Goal: Transaction & Acquisition: Purchase product/service

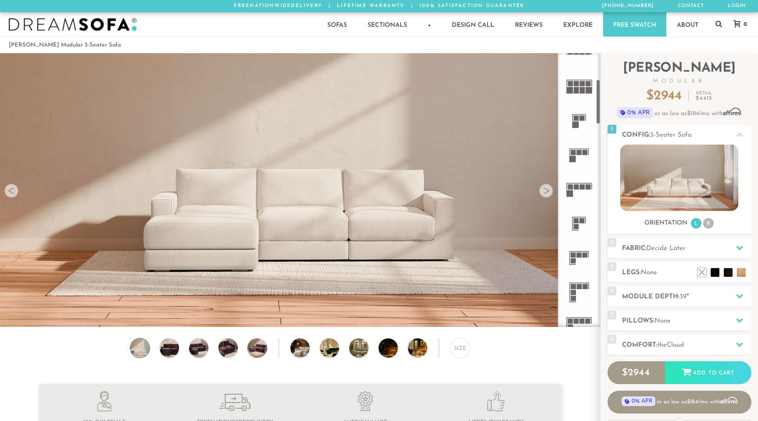
scroll to position [157, 0]
click at [708, 224] on li "R" at bounding box center [709, 223] width 11 height 11
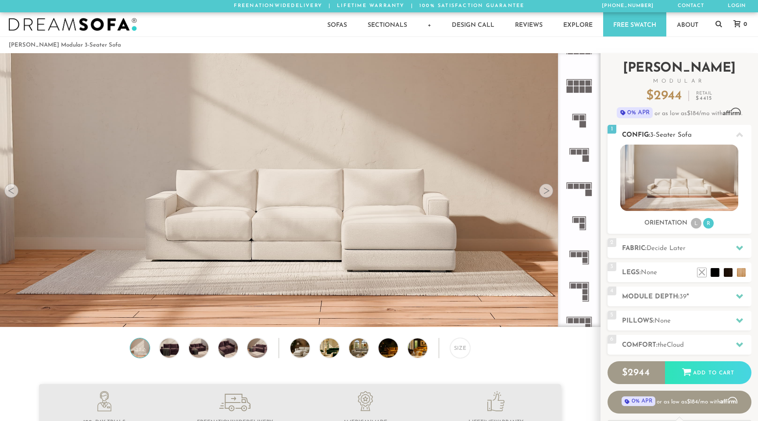
click at [697, 225] on li "L" at bounding box center [696, 223] width 11 height 11
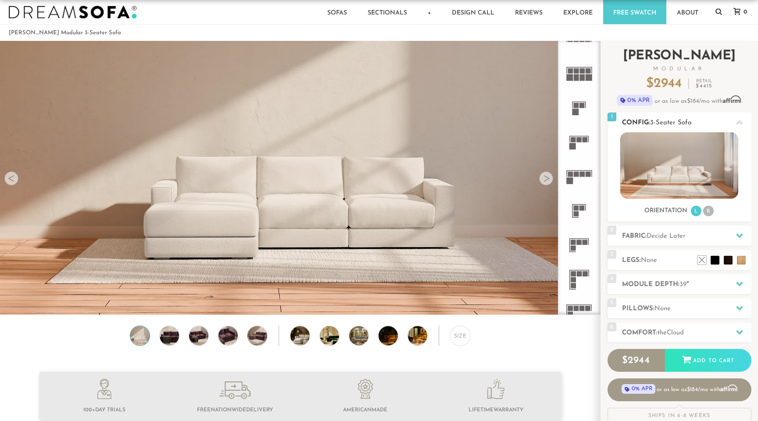
scroll to position [13, 0]
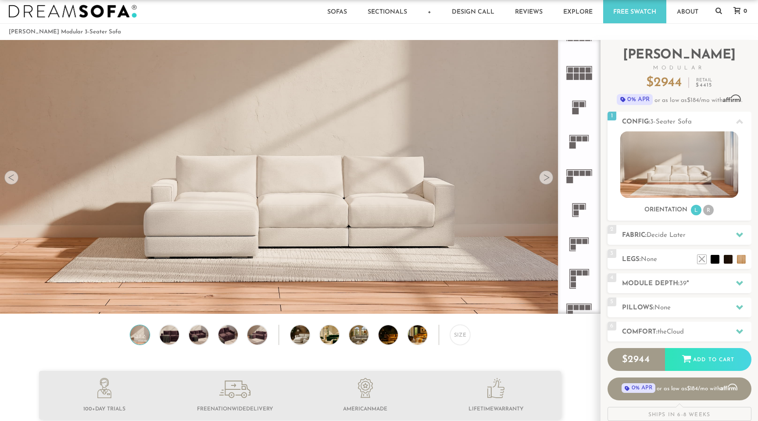
click at [580, 177] on icon at bounding box center [579, 175] width 34 height 34
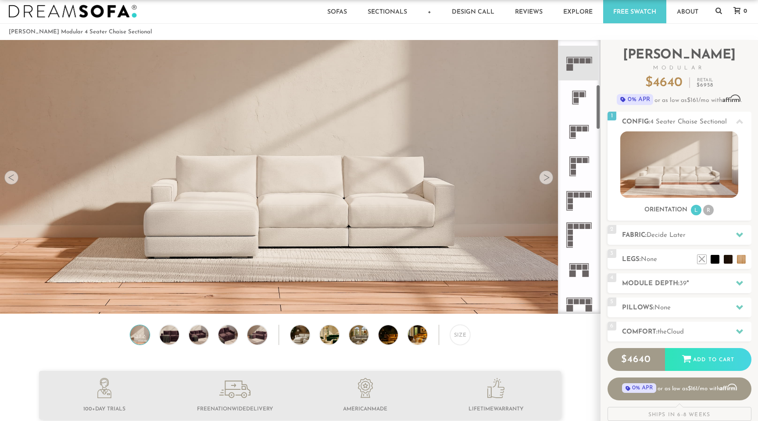
scroll to position [274, 0]
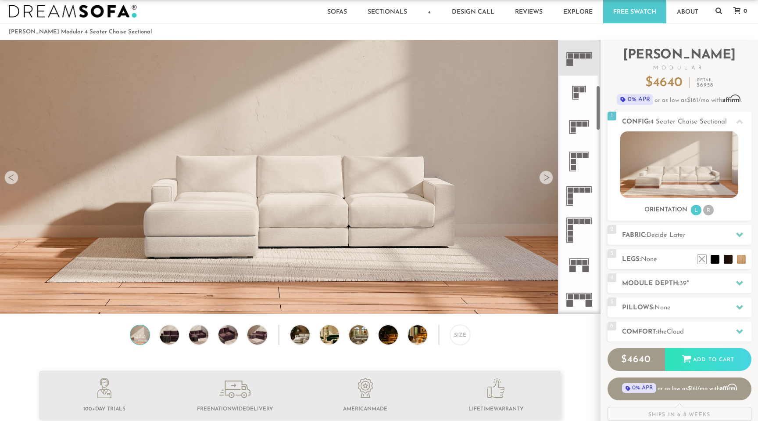
click at [580, 154] on rect at bounding box center [579, 155] width 5 height 5
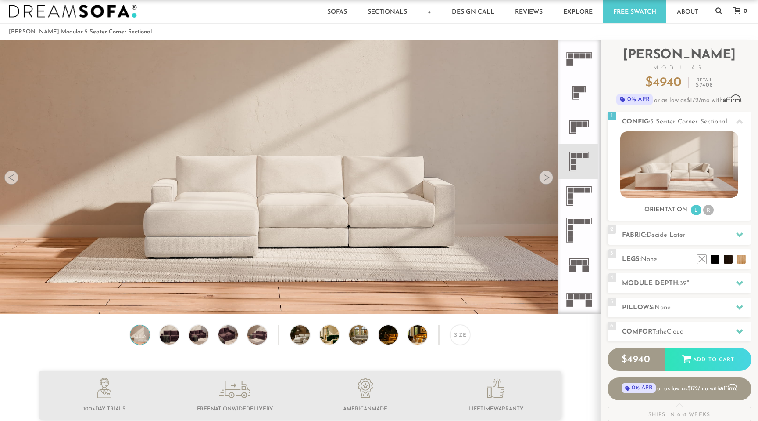
click at [574, 190] on rect at bounding box center [576, 189] width 5 height 5
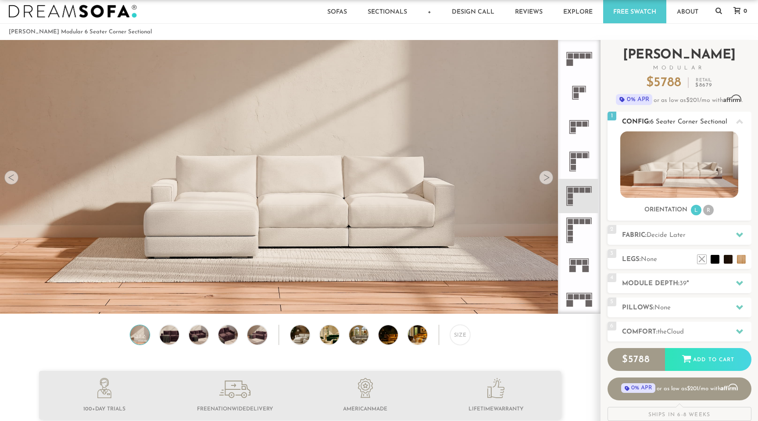
click at [709, 208] on li "R" at bounding box center [709, 210] width 11 height 11
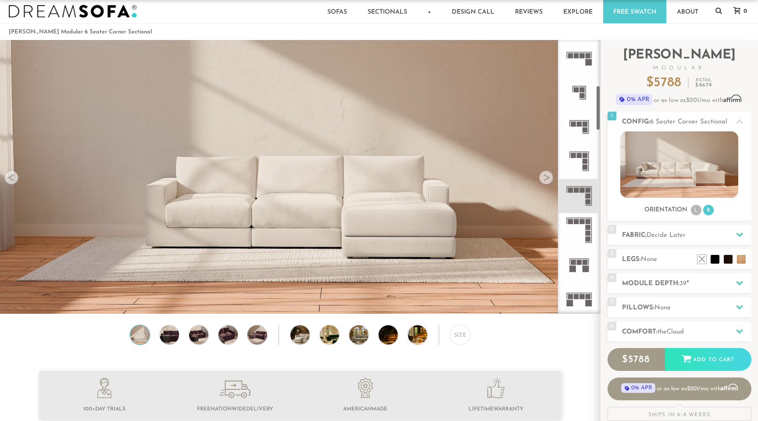
click at [547, 179] on div at bounding box center [546, 177] width 14 height 14
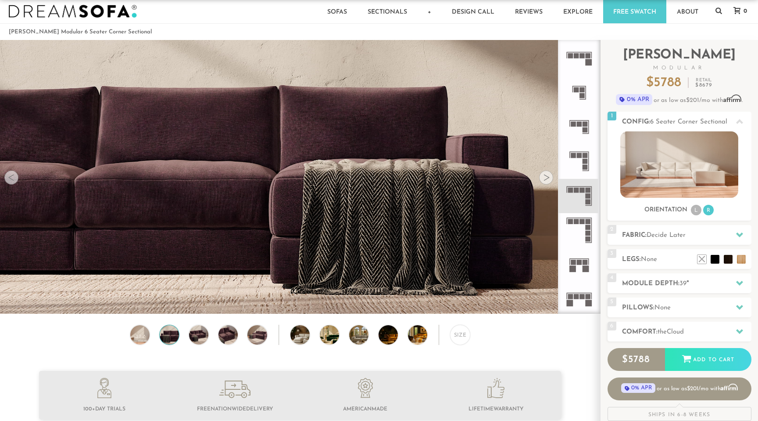
click at [547, 179] on div at bounding box center [546, 177] width 14 height 14
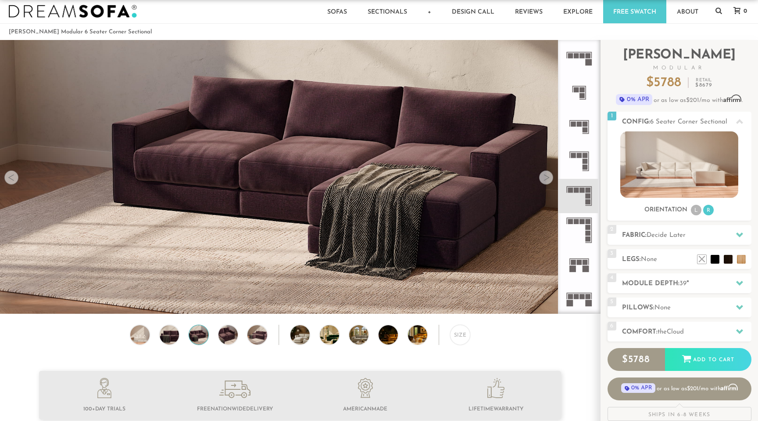
click at [547, 179] on div at bounding box center [546, 177] width 14 height 14
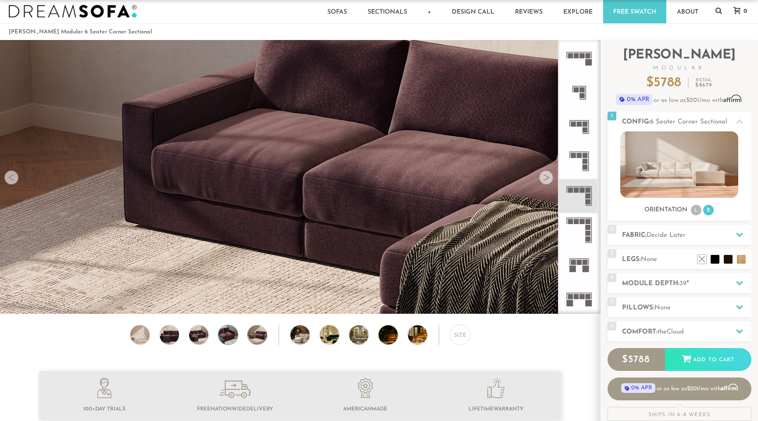
click at [547, 179] on div at bounding box center [546, 177] width 14 height 14
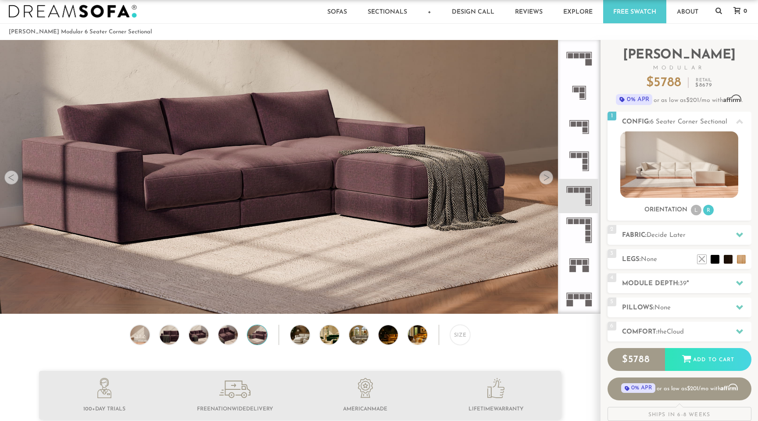
click at [547, 179] on div at bounding box center [546, 177] width 14 height 14
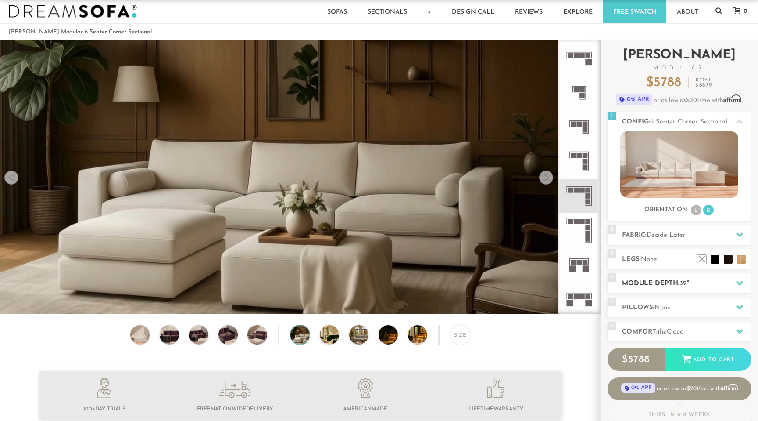
click at [647, 280] on h2 "Module Depth: 39 "" at bounding box center [686, 283] width 129 height 10
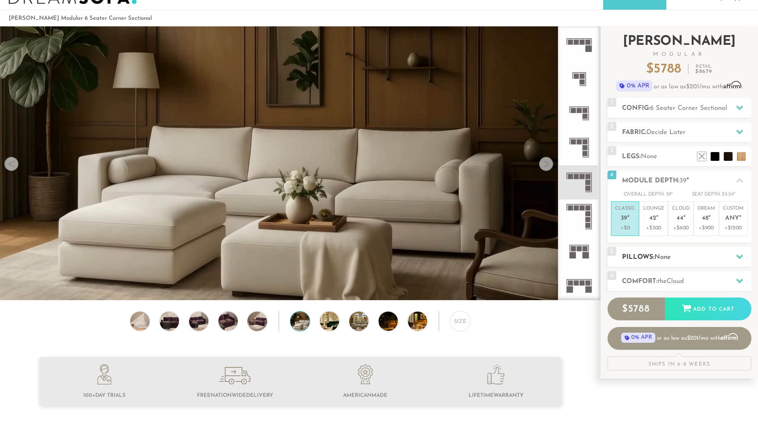
scroll to position [27, 0]
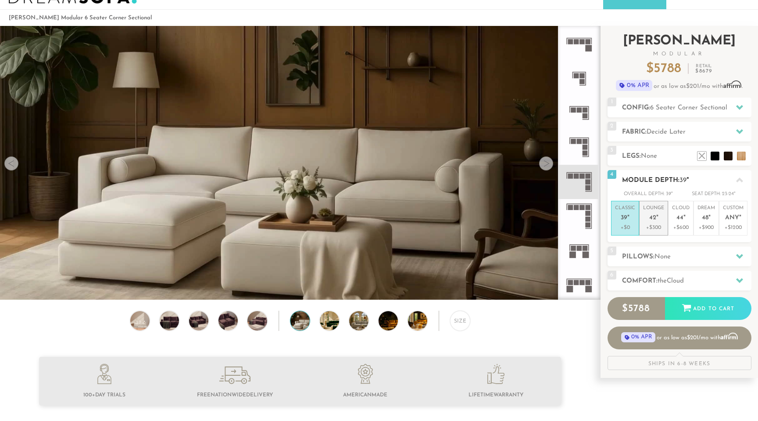
click at [654, 222] on p "Lounge 42 "" at bounding box center [653, 214] width 21 height 19
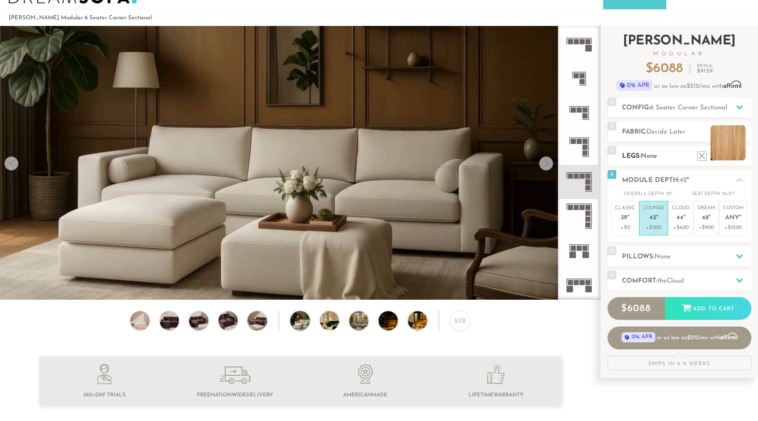
click at [742, 156] on li at bounding box center [728, 142] width 35 height 35
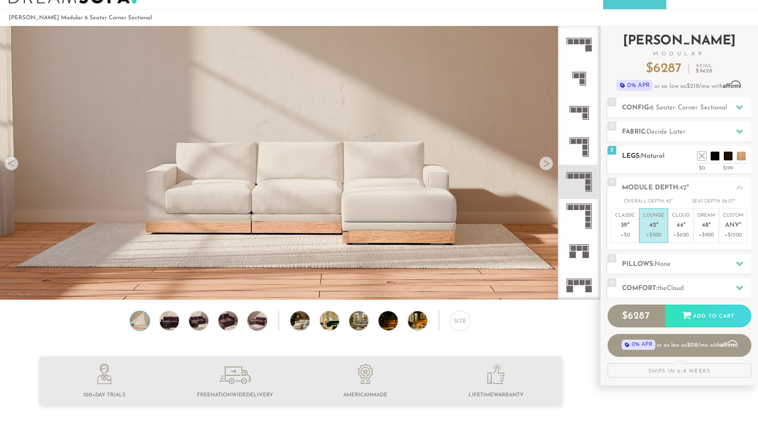
scroll to position [0, 0]
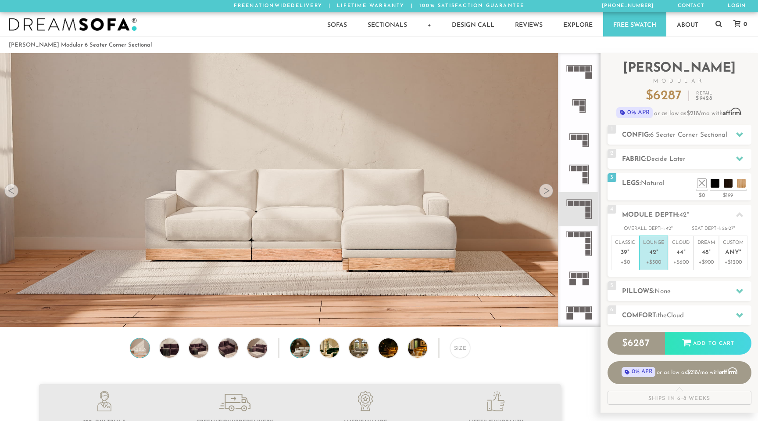
click at [298, 349] on img at bounding box center [308, 347] width 35 height 19
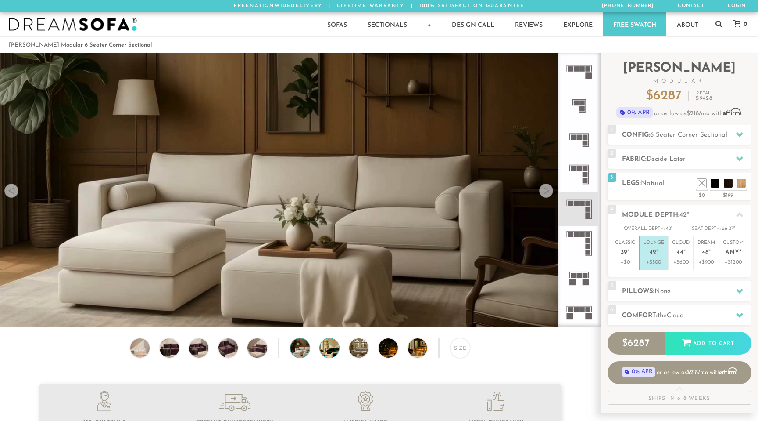
click at [324, 349] on img at bounding box center [337, 347] width 35 height 19
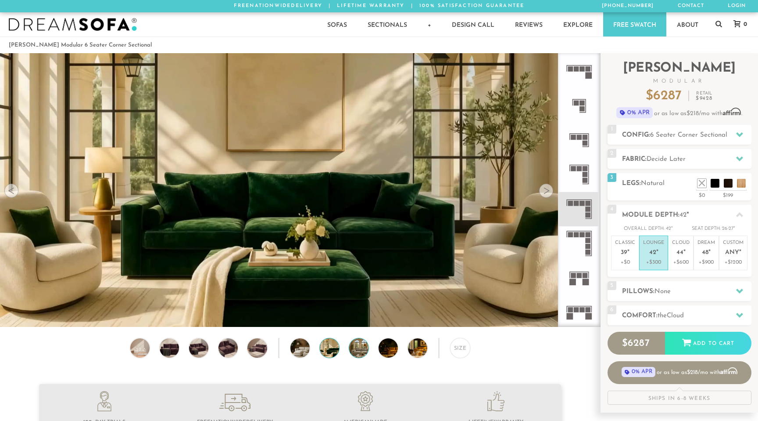
click at [356, 341] on img at bounding box center [366, 347] width 35 height 19
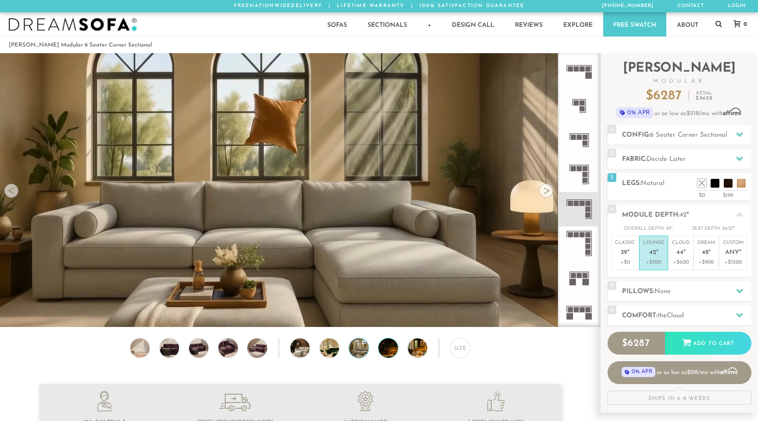
click at [391, 346] on img at bounding box center [396, 347] width 35 height 19
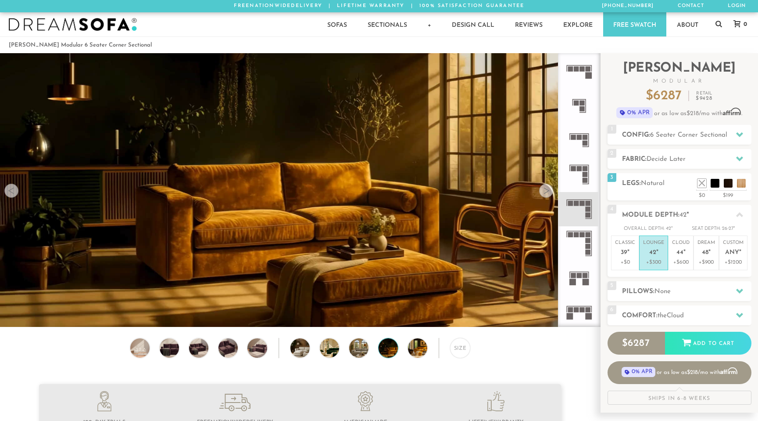
click at [406, 348] on div "Size" at bounding box center [300, 350] width 600 height 25
click at [423, 348] on img at bounding box center [425, 347] width 35 height 19
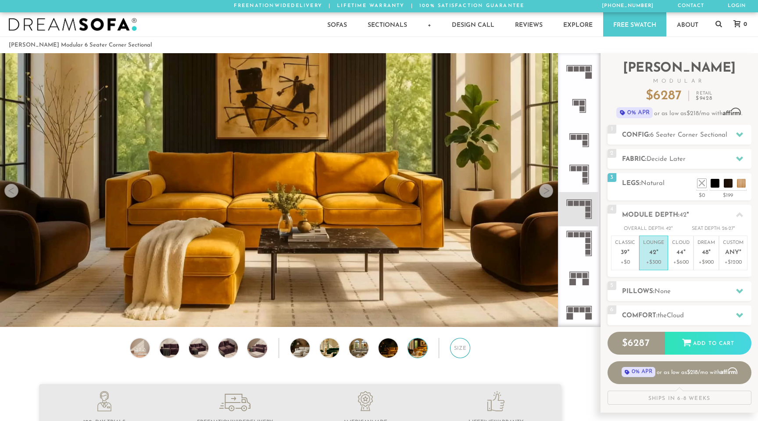
click at [462, 349] on div "Size" at bounding box center [460, 348] width 20 height 20
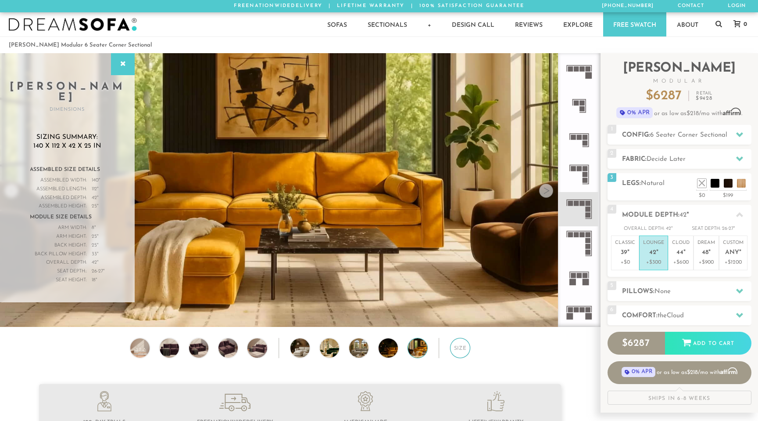
click at [463, 351] on div "Size" at bounding box center [460, 348] width 20 height 20
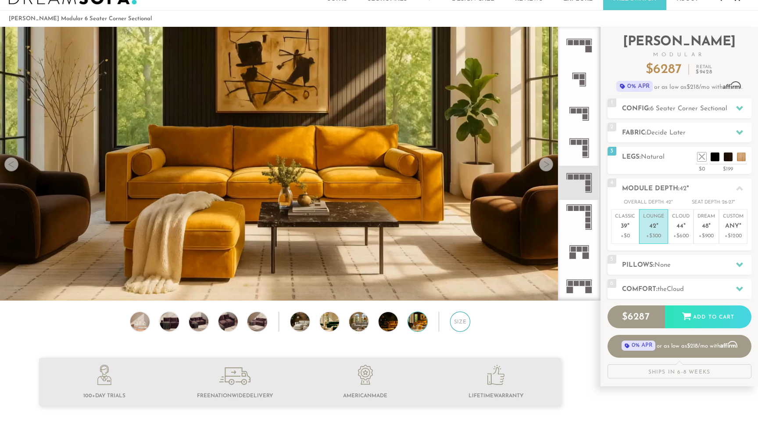
scroll to position [7, 0]
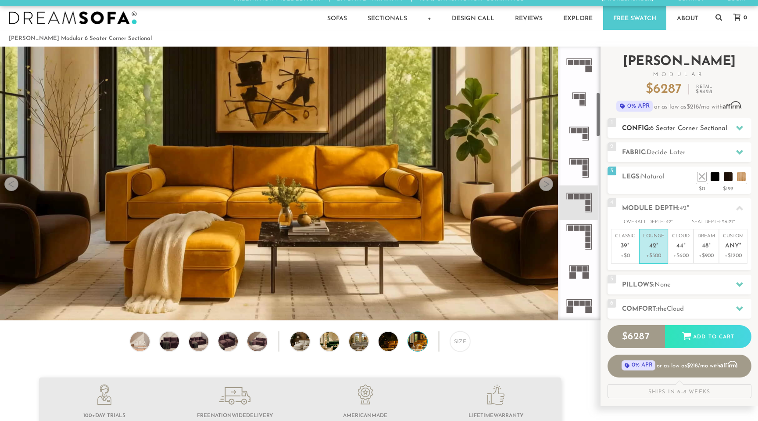
click at [666, 127] on span "6 Seater Corner Sectional" at bounding box center [689, 128] width 77 height 7
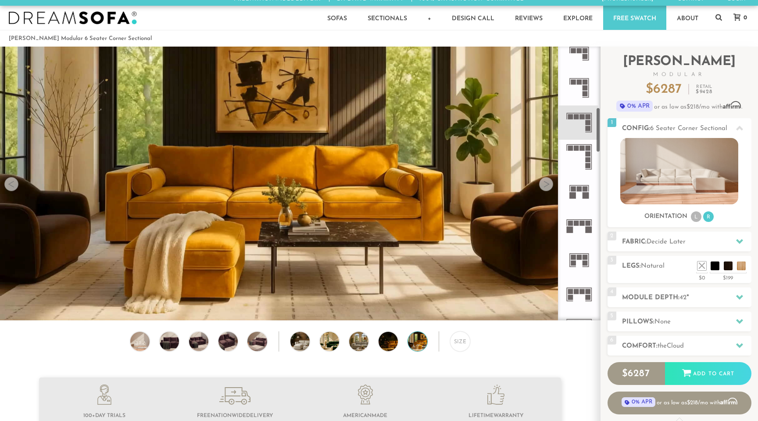
scroll to position [366, 0]
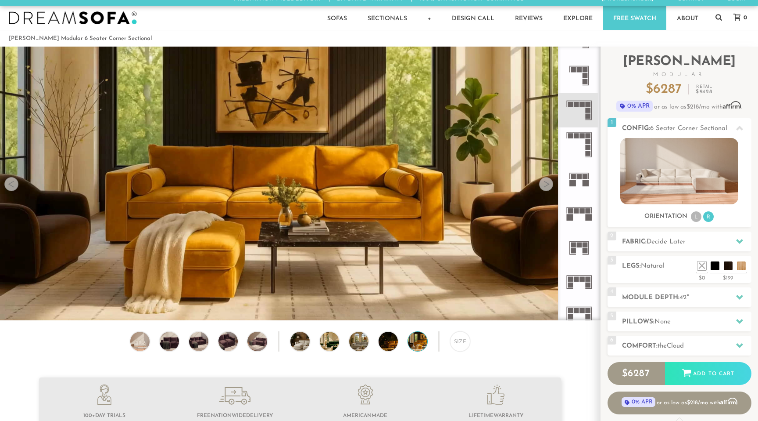
click at [588, 278] on rect at bounding box center [588, 279] width 5 height 5
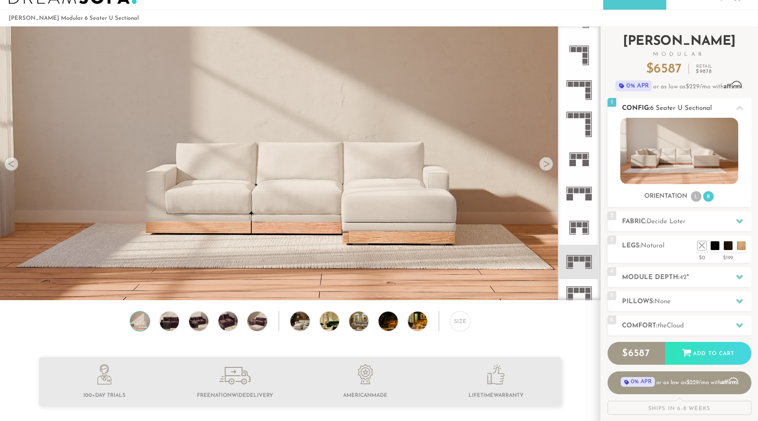
scroll to position [35, 0]
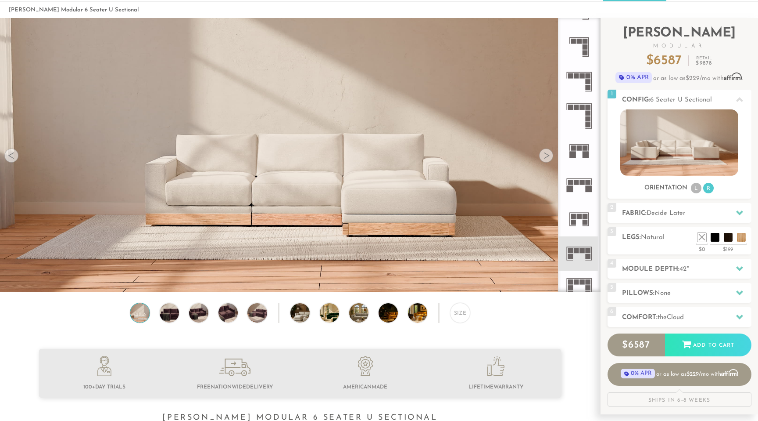
click at [582, 183] on rect at bounding box center [582, 182] width 5 height 5
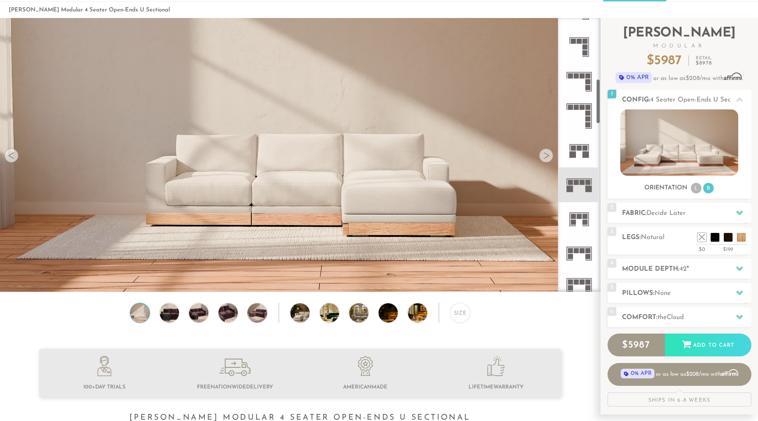
click at [580, 117] on icon at bounding box center [579, 116] width 34 height 34
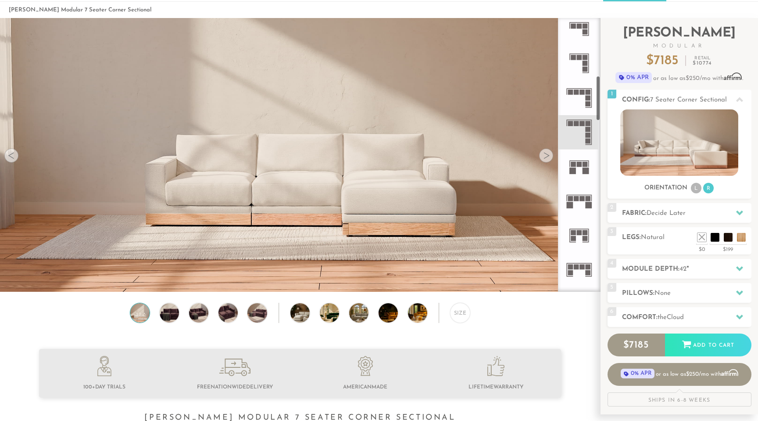
scroll to position [348, 0]
click at [582, 102] on icon at bounding box center [579, 100] width 34 height 34
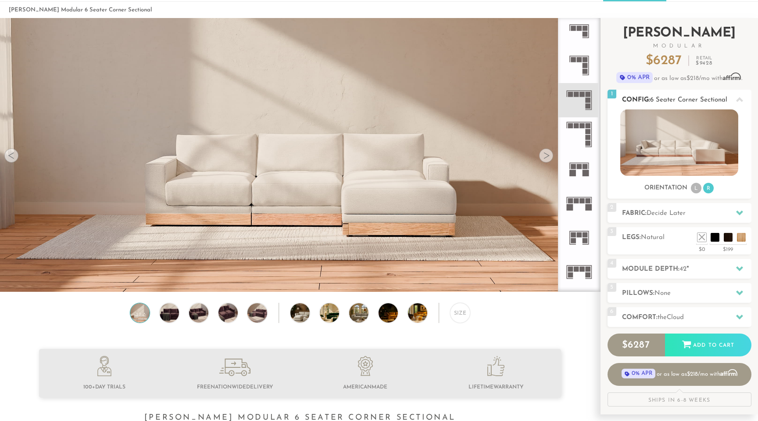
click at [695, 188] on li "L" at bounding box center [696, 188] width 11 height 11
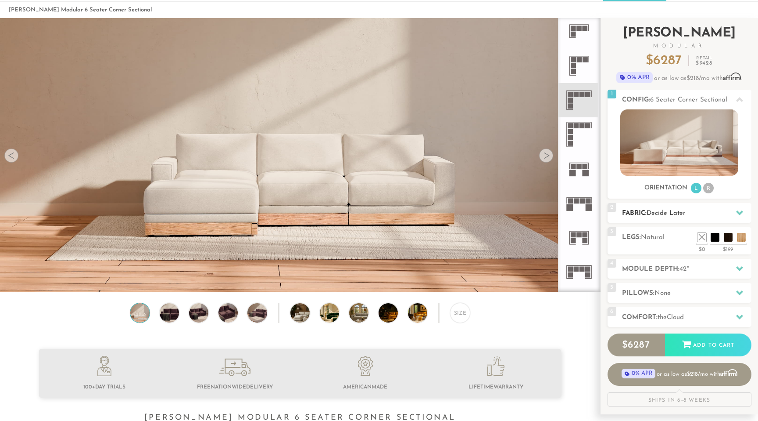
click at [726, 213] on h2 "Fabric: Decide Later" at bounding box center [686, 213] width 129 height 10
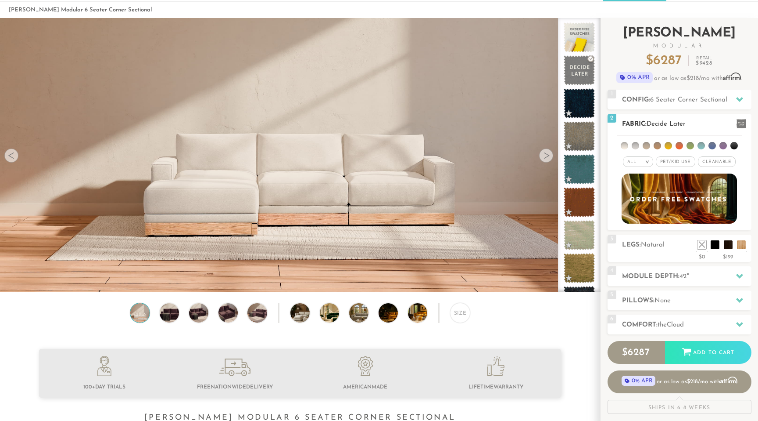
click at [638, 161] on div "All >" at bounding box center [638, 161] width 30 height 11
click at [643, 234] on li "Luxury" at bounding box center [638, 236] width 30 height 12
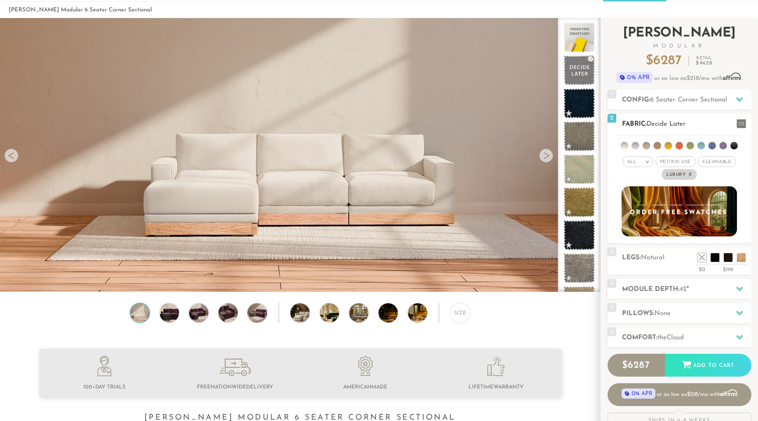
click at [633, 144] on li at bounding box center [635, 145] width 7 height 7
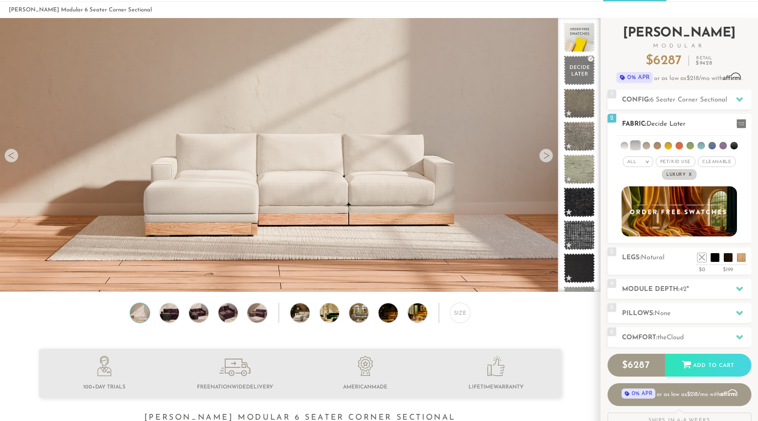
click at [712, 142] on li at bounding box center [712, 145] width 7 height 7
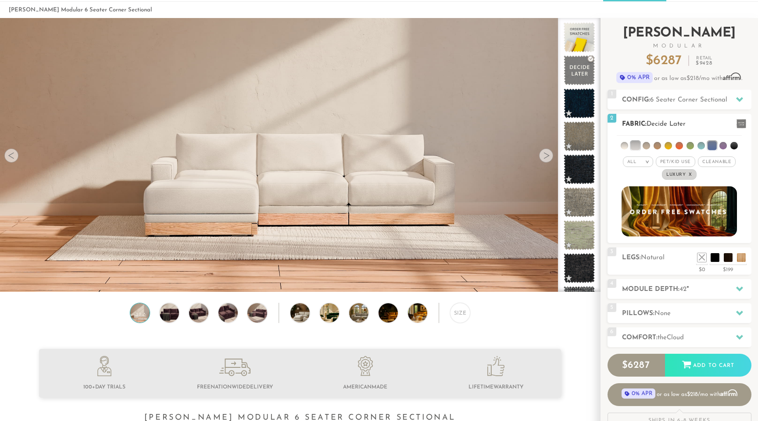
click at [691, 173] on em "x" at bounding box center [691, 174] width 4 height 5
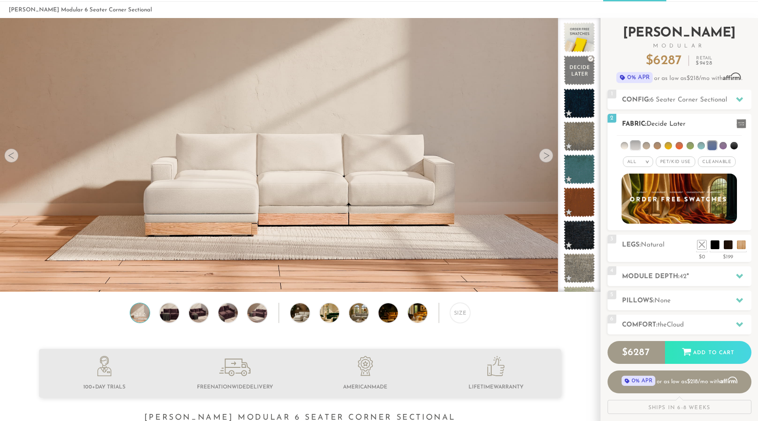
click at [715, 162] on span "Cleanable x" at bounding box center [717, 161] width 38 height 11
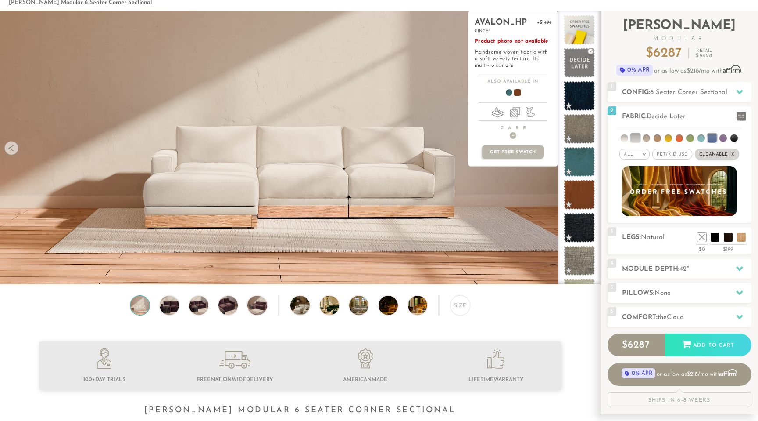
scroll to position [43, 0]
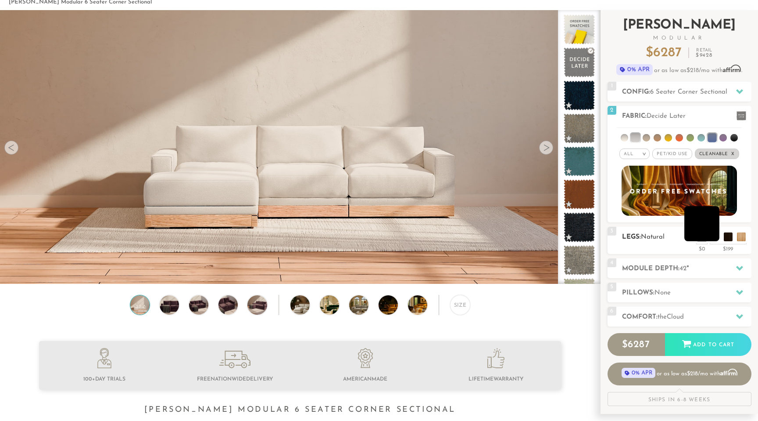
click at [714, 239] on li at bounding box center [702, 223] width 35 height 35
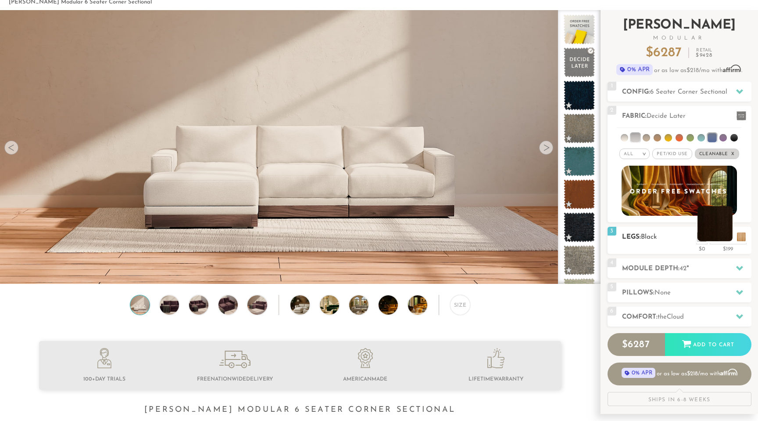
click at [728, 238] on li at bounding box center [715, 223] width 35 height 35
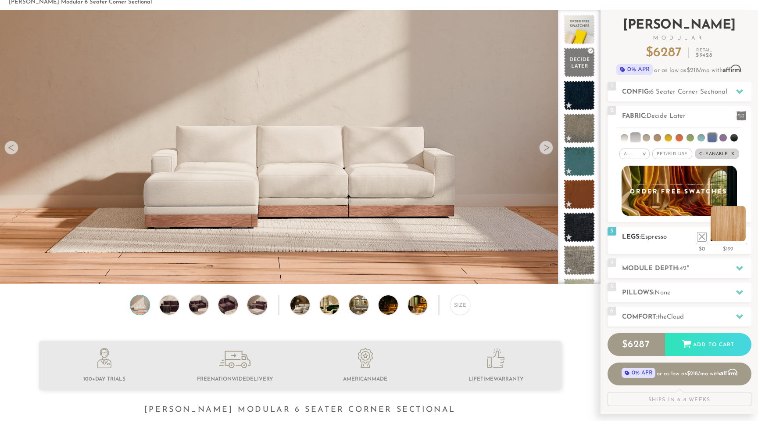
click at [742, 235] on li at bounding box center [728, 223] width 35 height 35
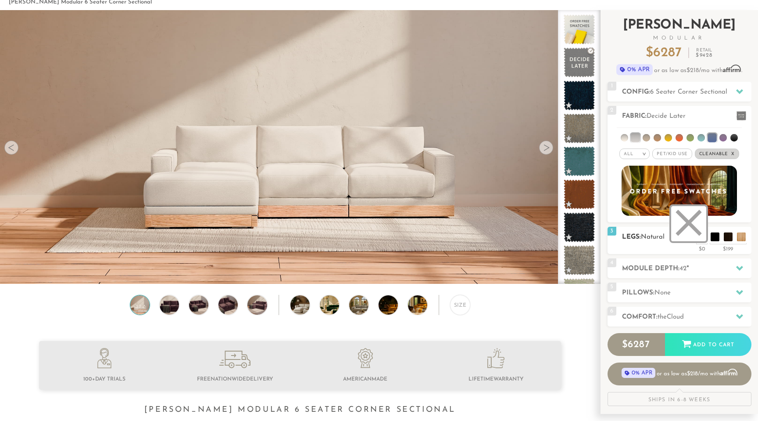
click at [701, 237] on li at bounding box center [689, 223] width 35 height 35
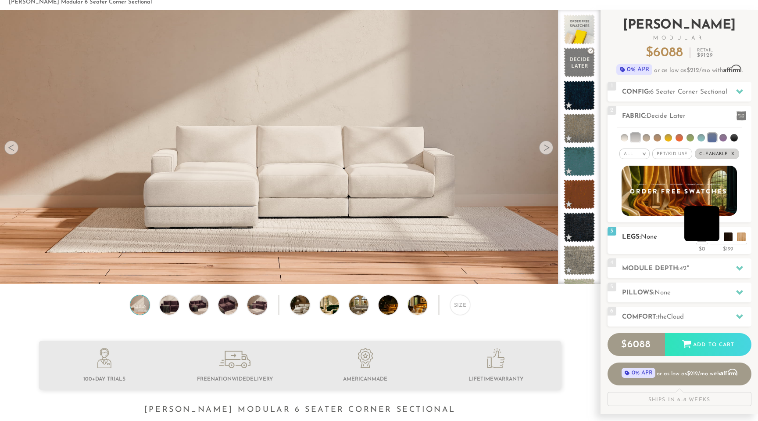
click at [713, 237] on li at bounding box center [702, 223] width 35 height 35
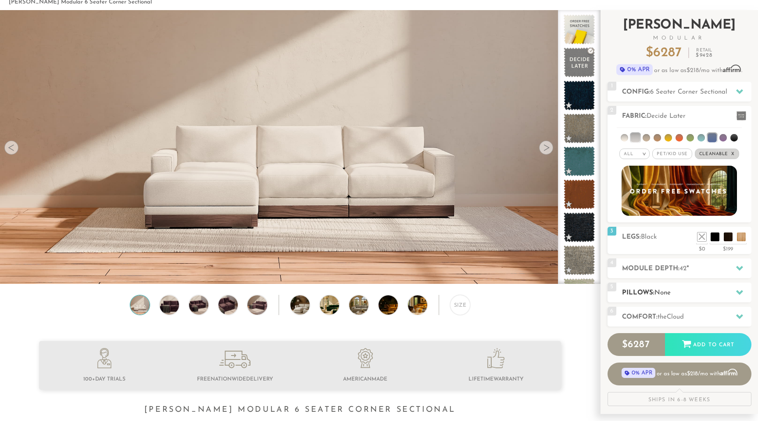
click at [658, 289] on span "None" at bounding box center [663, 292] width 16 height 7
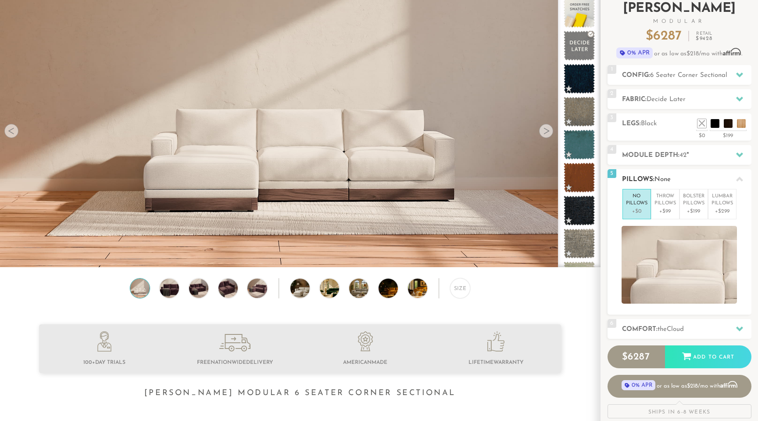
scroll to position [61, 0]
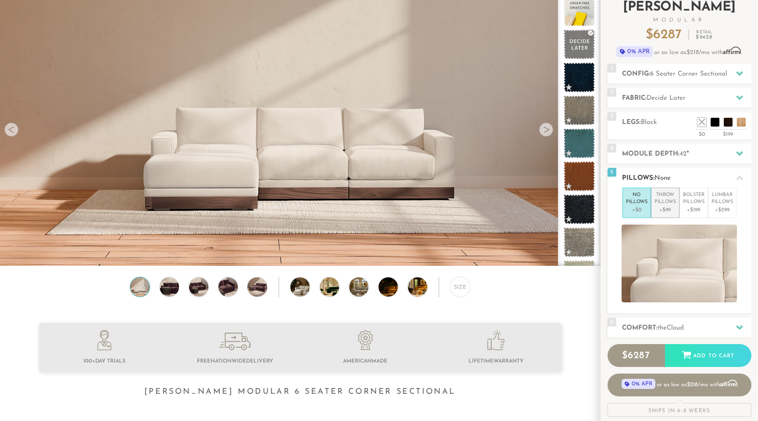
click at [666, 204] on p "Throw Pillows" at bounding box center [666, 198] width 22 height 14
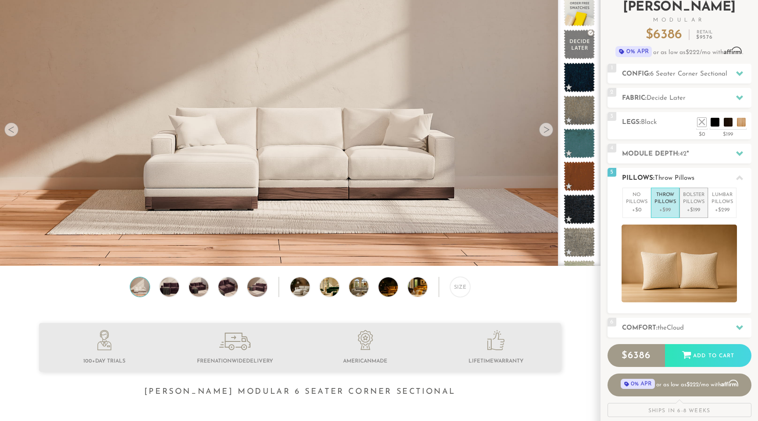
click at [697, 205] on p "Bolster Pillows" at bounding box center [694, 198] width 22 height 14
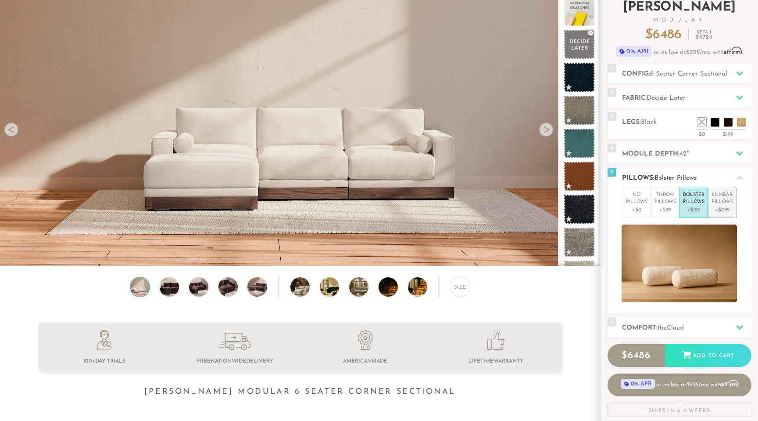
click at [721, 205] on li "Lumbar Pillows +$299" at bounding box center [722, 202] width 29 height 30
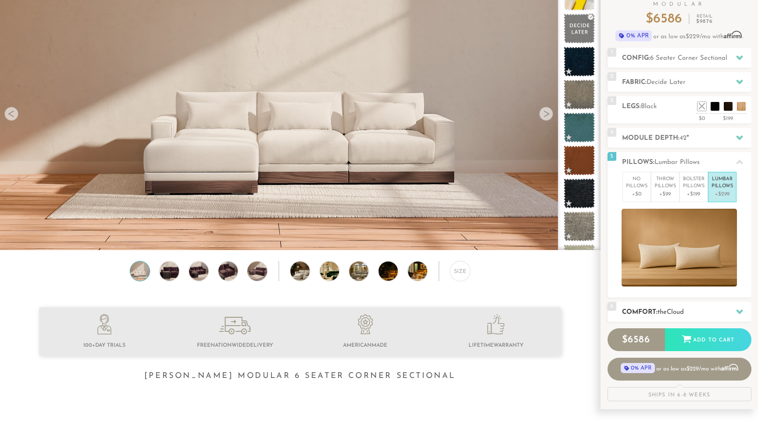
scroll to position [65, 0]
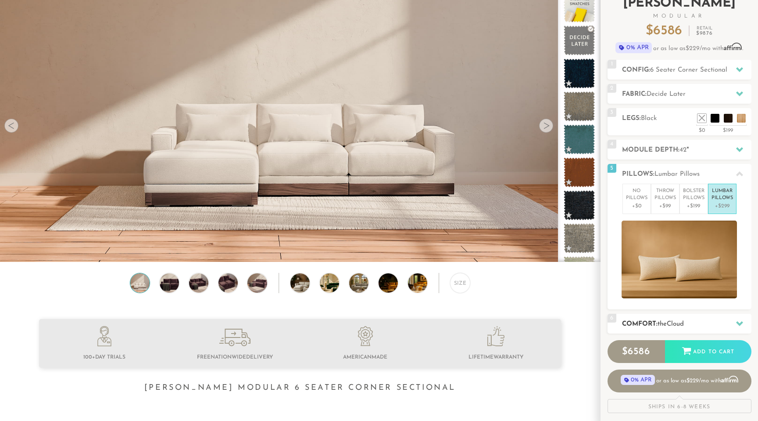
click at [667, 323] on span "the" at bounding box center [662, 323] width 9 height 7
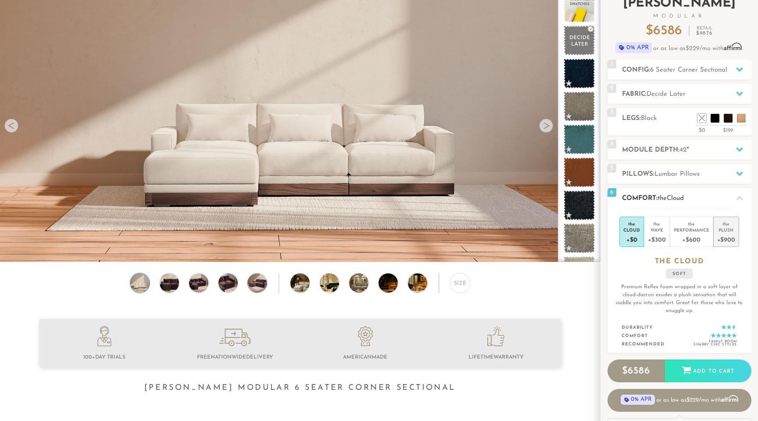
click at [722, 233] on div "+$900" at bounding box center [727, 239] width 18 height 13
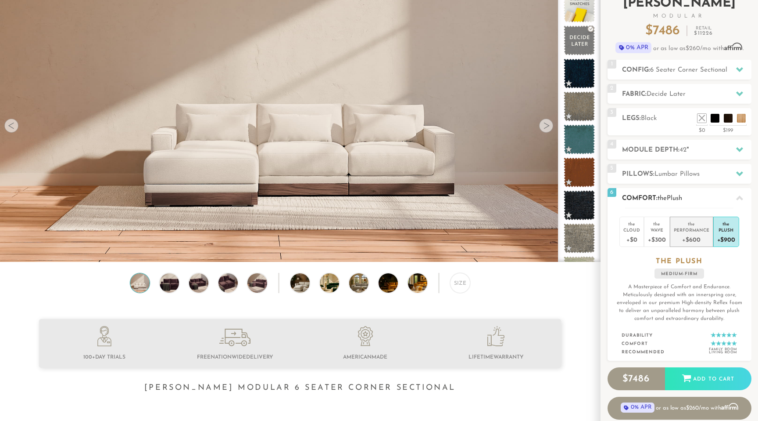
click at [694, 222] on div "the" at bounding box center [692, 222] width 36 height 9
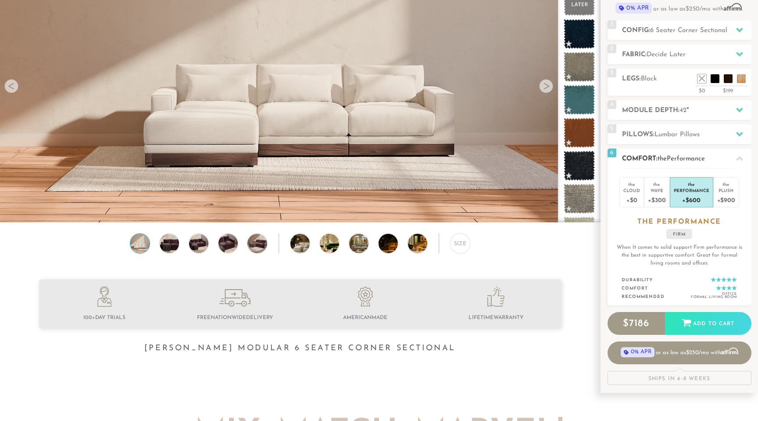
scroll to position [106, 0]
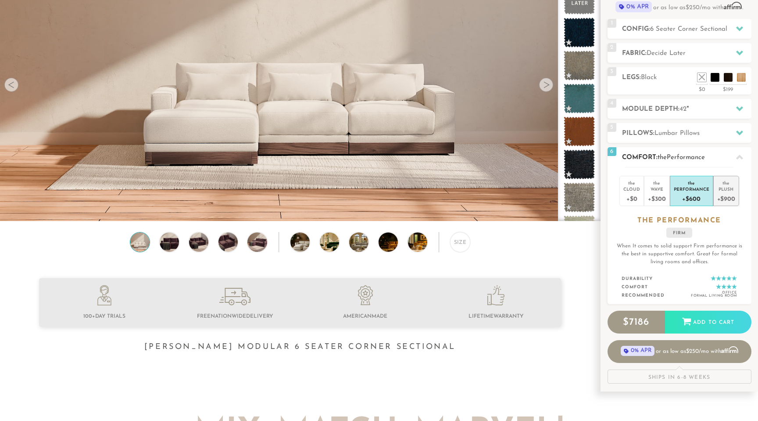
click at [728, 186] on div "Plush" at bounding box center [727, 189] width 18 height 6
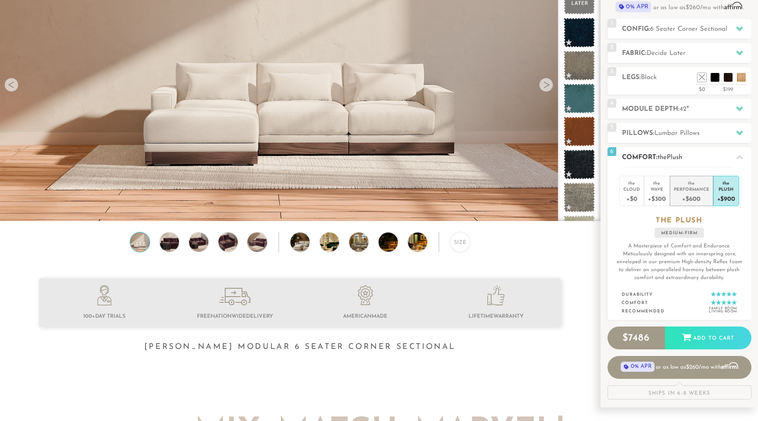
click at [697, 200] on div "+$600" at bounding box center [692, 198] width 36 height 13
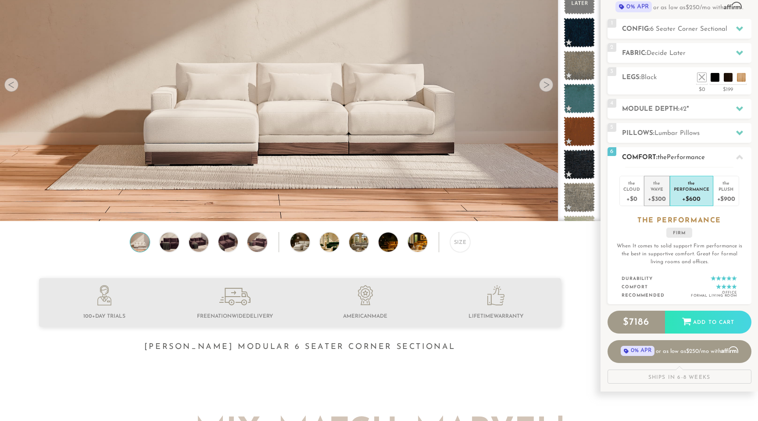
click at [654, 184] on div "the" at bounding box center [657, 181] width 18 height 9
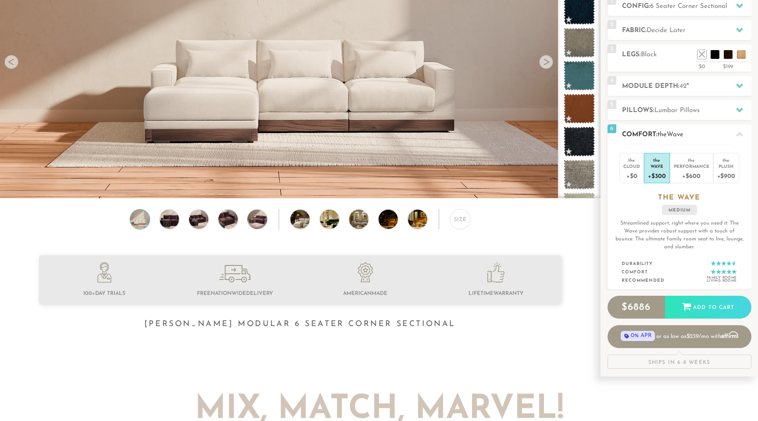
scroll to position [129, 0]
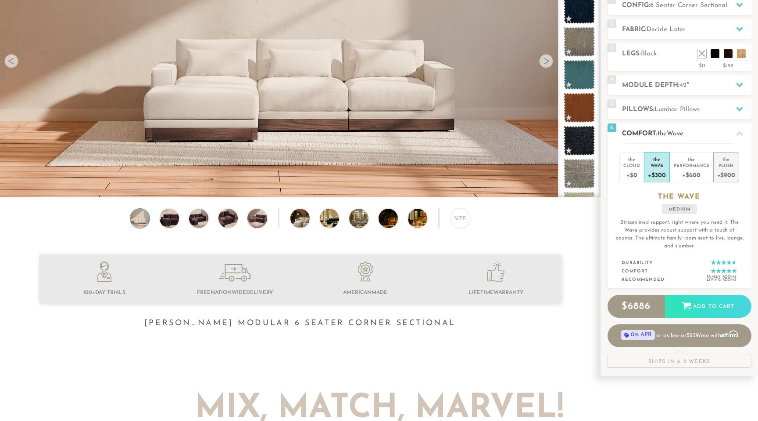
click at [732, 169] on div "+$900" at bounding box center [727, 174] width 18 height 13
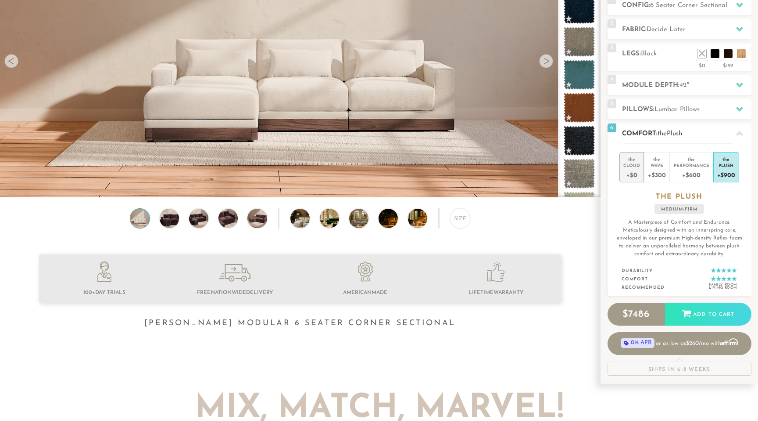
click at [641, 171] on li "the Cloud +$0" at bounding box center [632, 167] width 25 height 30
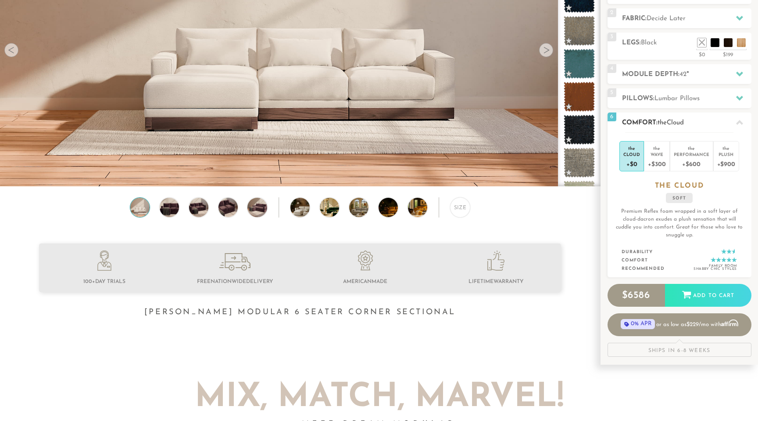
scroll to position [142, 0]
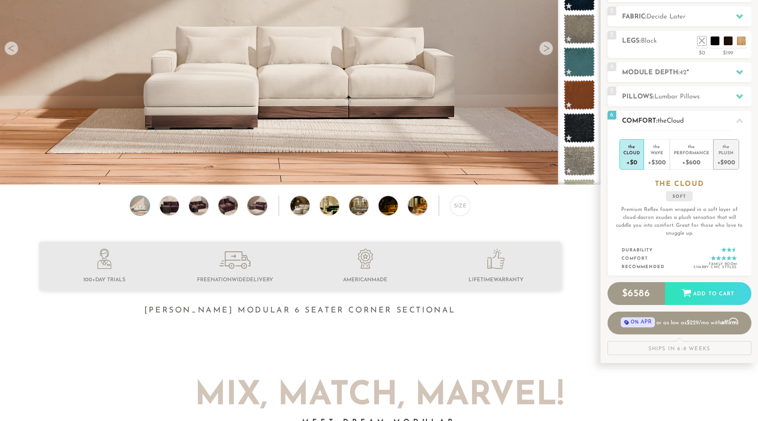
click at [735, 163] on li "the Plush +$900" at bounding box center [727, 154] width 26 height 30
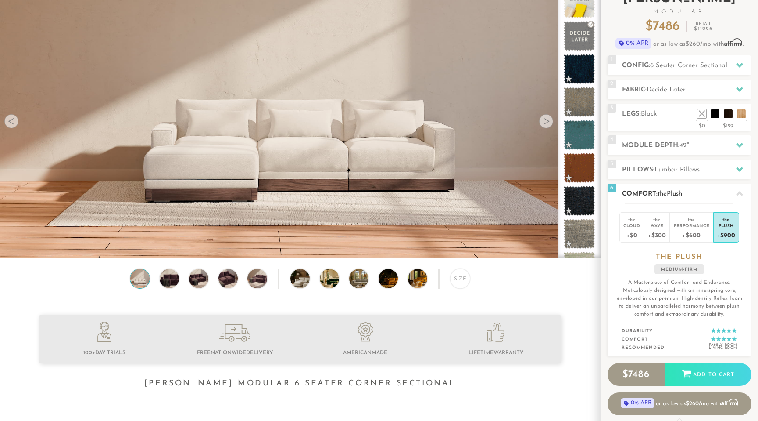
scroll to position [0, 0]
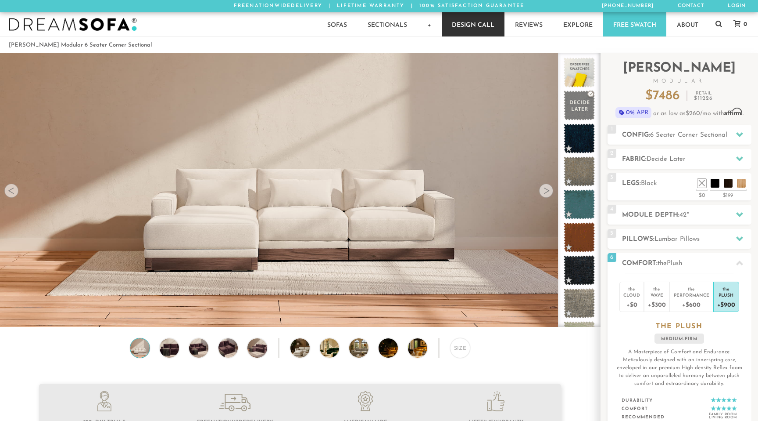
click at [472, 24] on link "Design Call" at bounding box center [473, 24] width 63 height 24
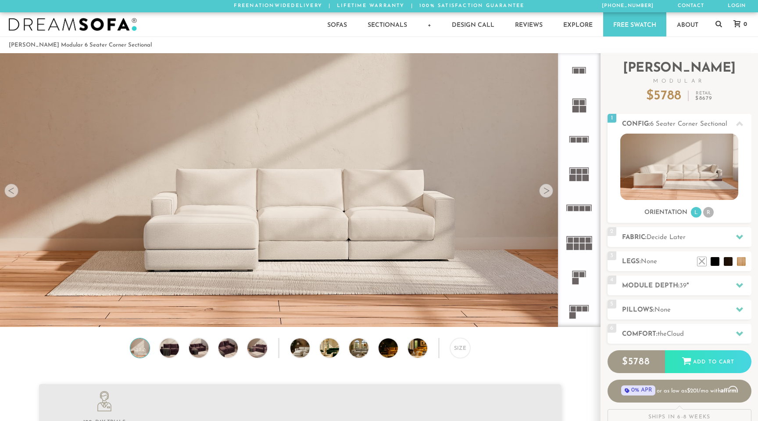
scroll to position [10022, 758]
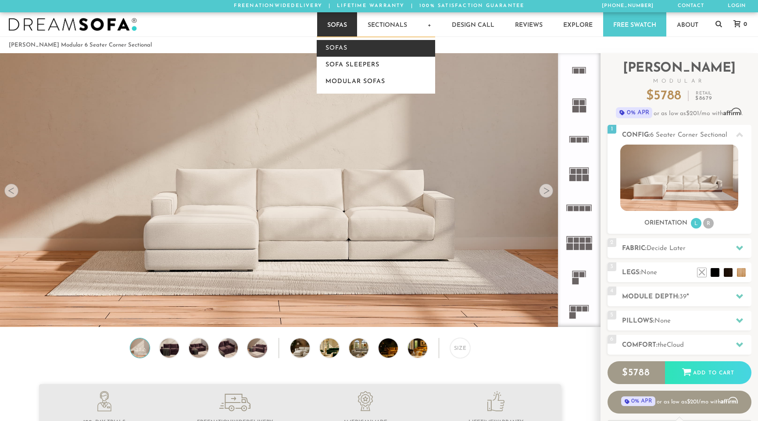
click at [339, 49] on link "Sofas" at bounding box center [376, 48] width 119 height 17
